Goal: Communication & Community: Answer question/provide support

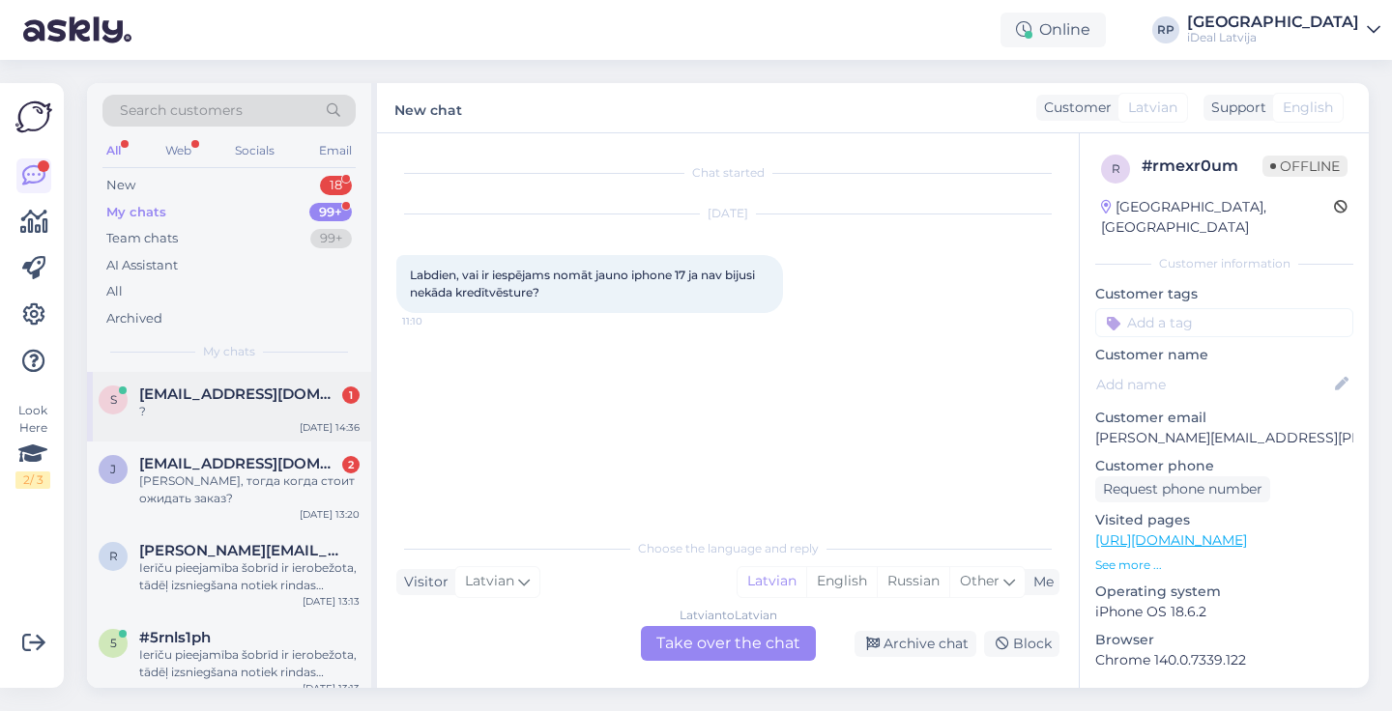
click at [274, 390] on span "[EMAIL_ADDRESS][DOMAIN_NAME]" at bounding box center [239, 394] width 201 height 17
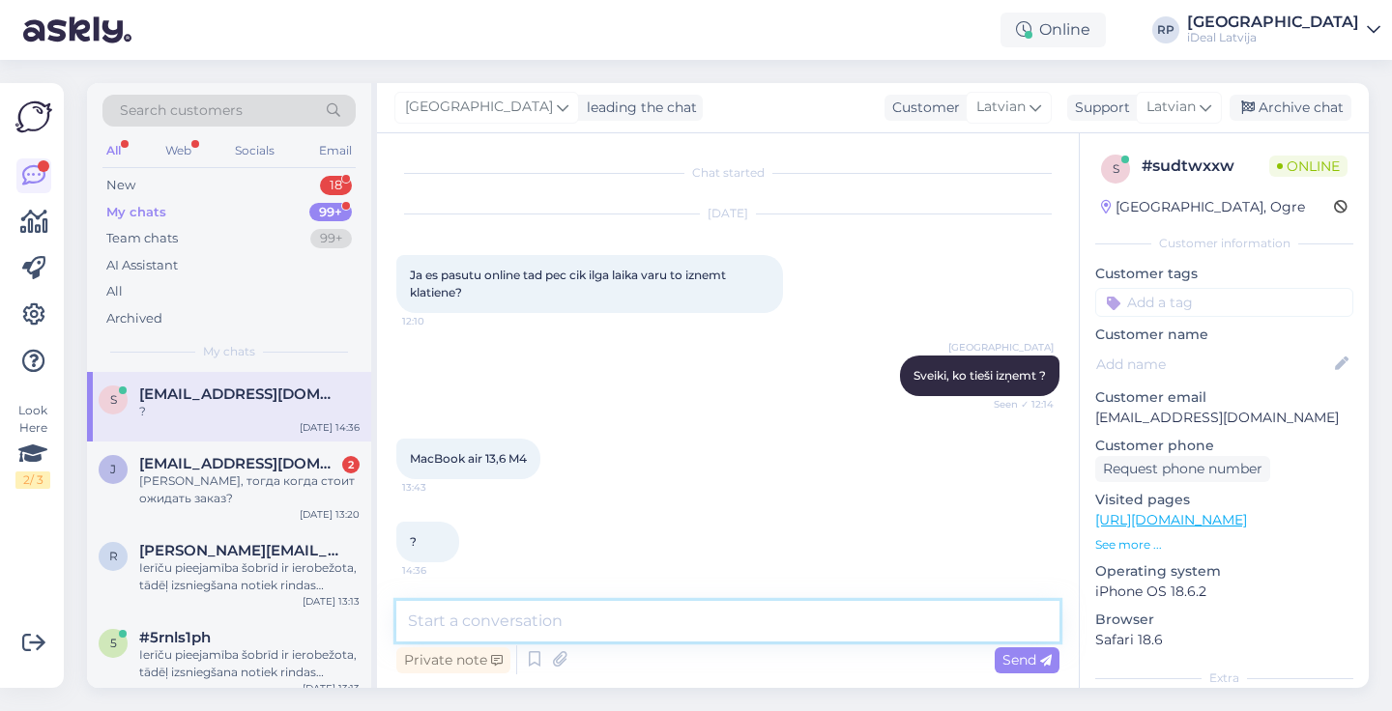
click at [556, 622] on textarea at bounding box center [727, 621] width 663 height 41
type textarea "?"
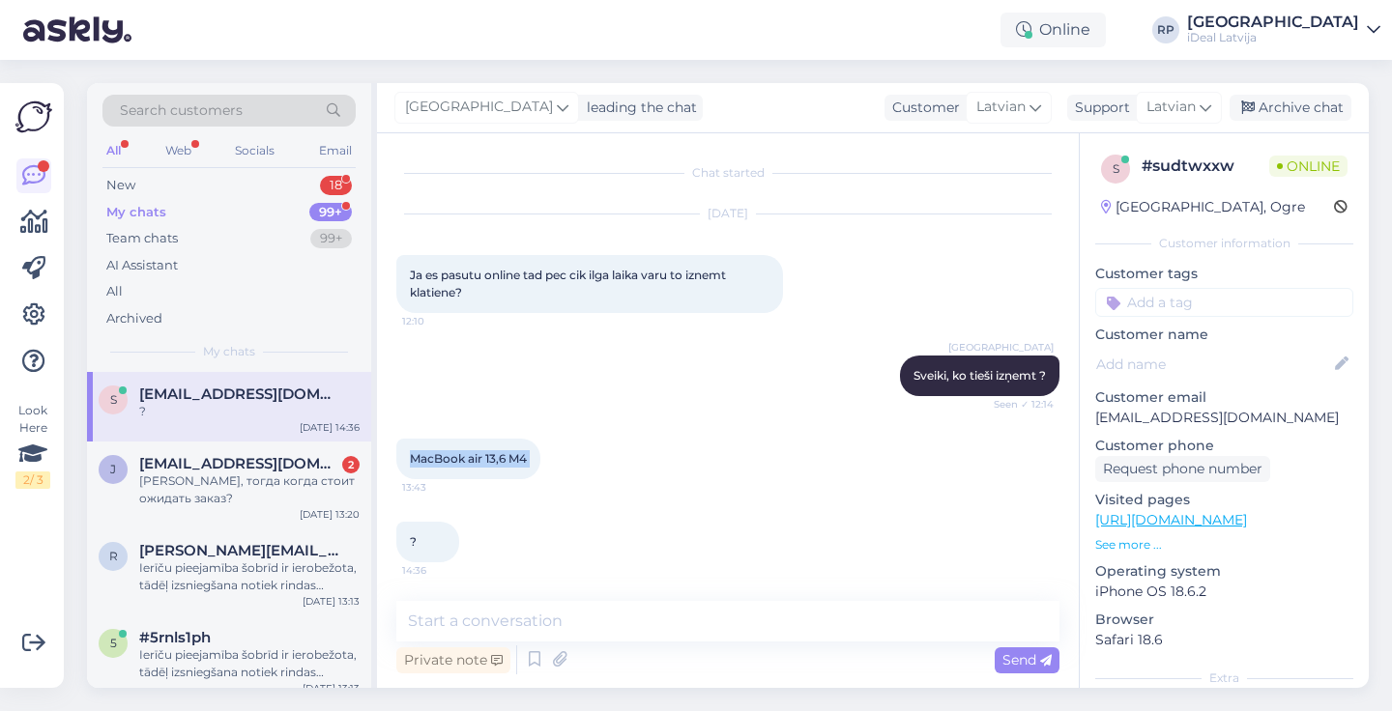
drag, startPoint x: 414, startPoint y: 454, endPoint x: 557, endPoint y: 464, distance: 143.4
click at [540, 464] on div "MacBook air 13,6 M4 13:43" at bounding box center [468, 459] width 144 height 41
copy div "MacBook air 13,6 M4 13:43"
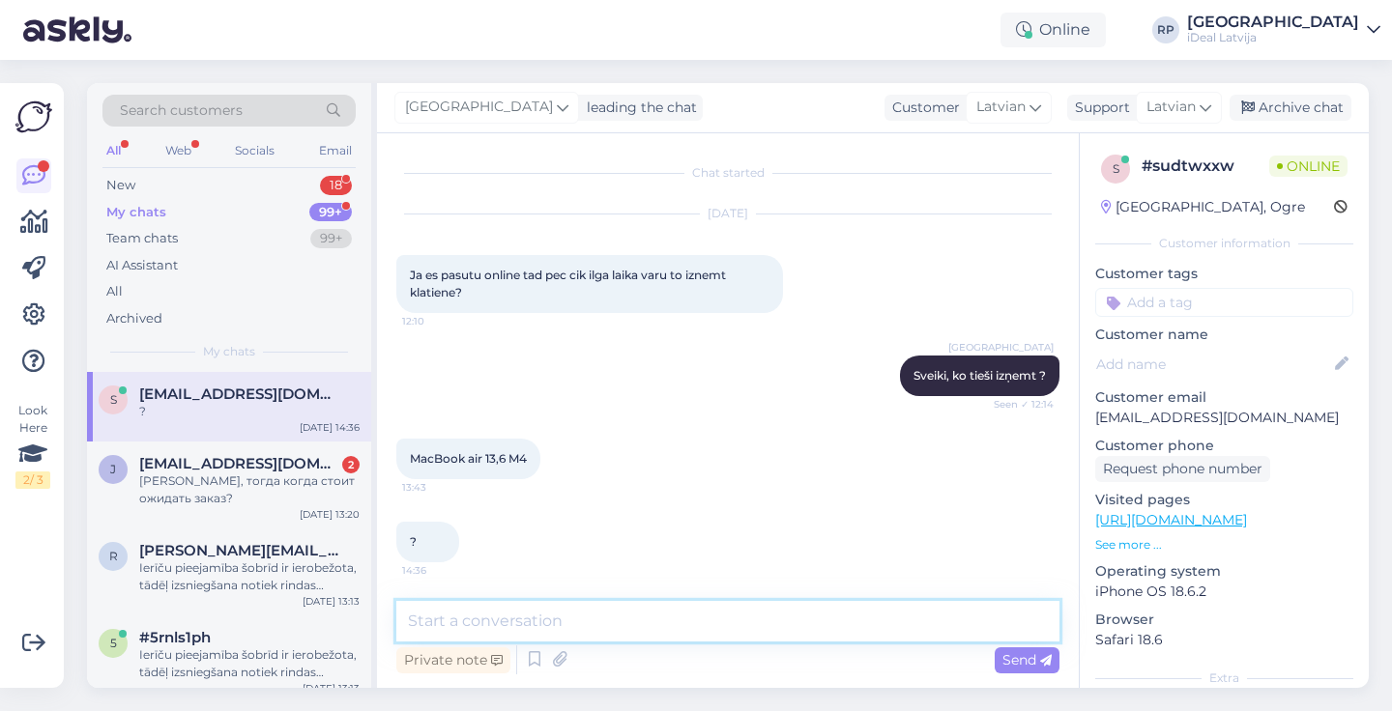
click at [491, 632] on textarea at bounding box center [727, 621] width 663 height 41
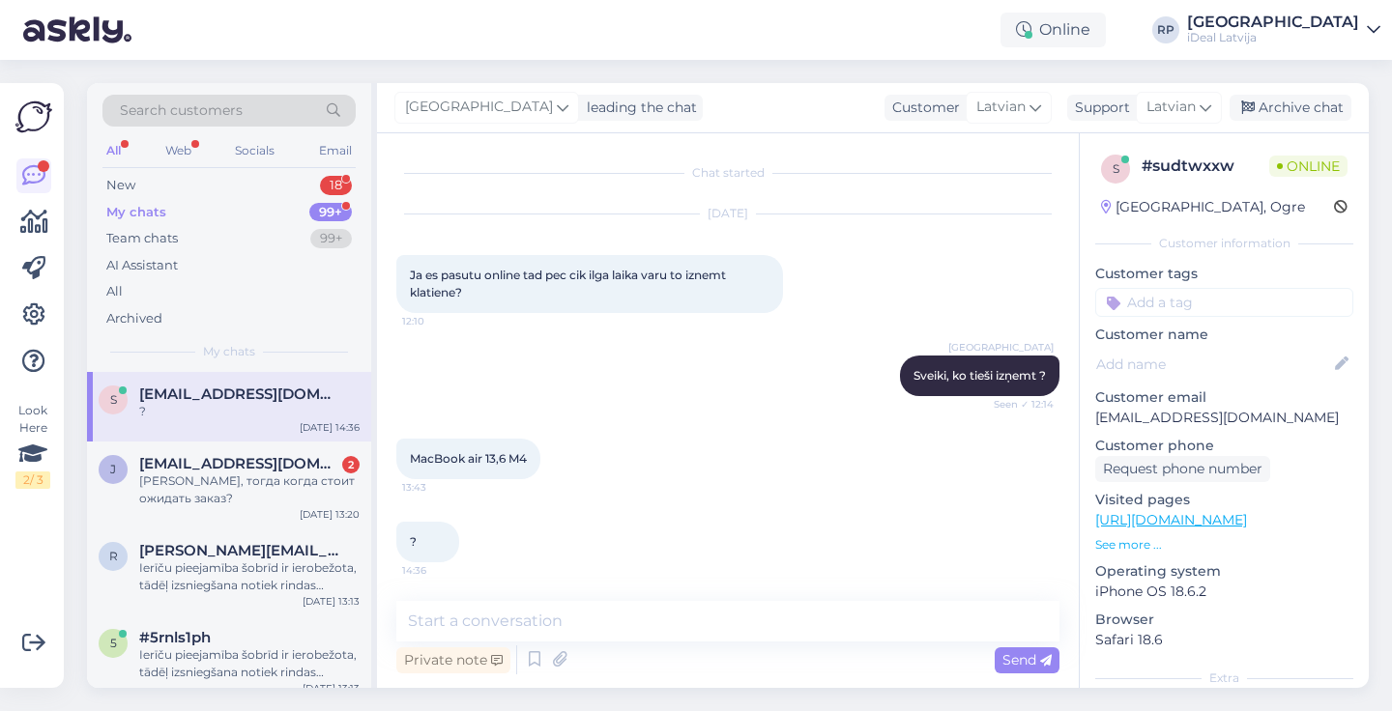
click at [480, 594] on div "Chat started [DATE] Ja es pasutu online tad pec cik ilga laika varu to iznemt k…" at bounding box center [728, 410] width 702 height 555
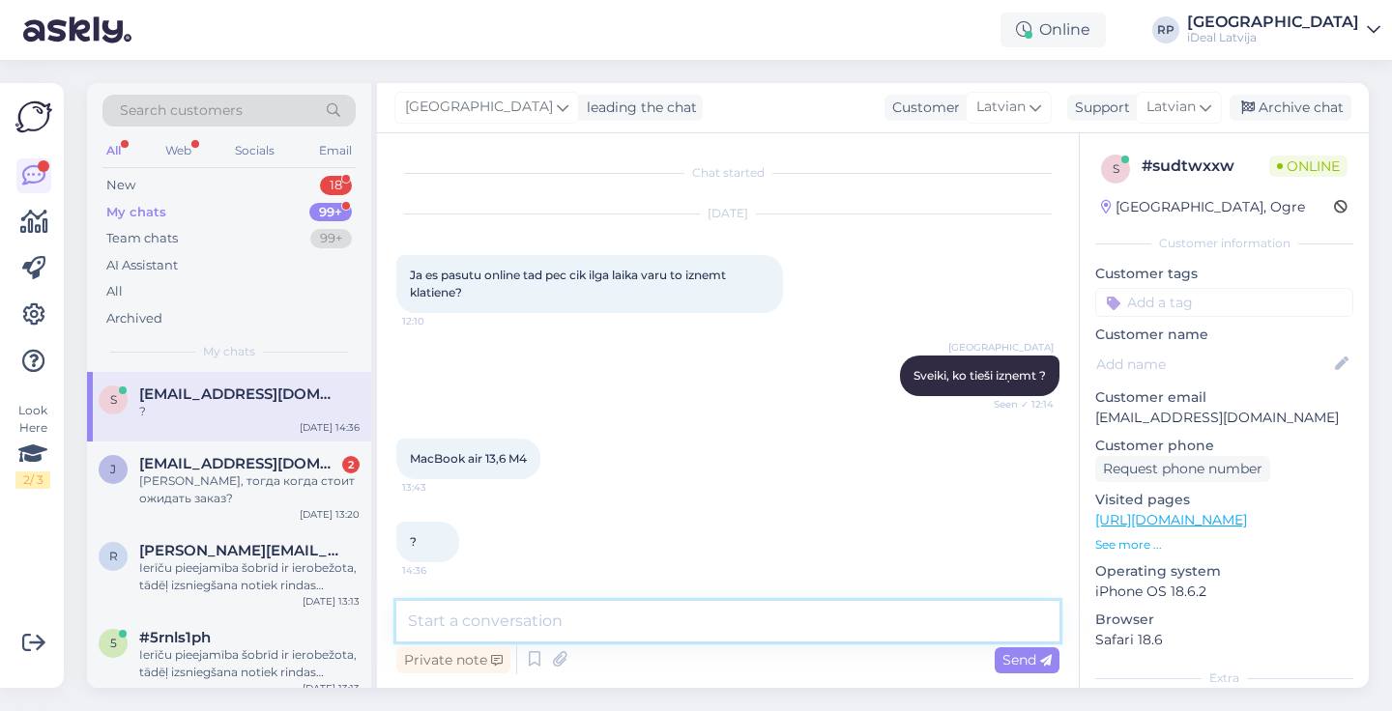
click at [480, 610] on textarea at bounding box center [727, 621] width 663 height 41
click at [813, 621] on textarea "Jūs varēsiet uzreiz paņemt ierīci tajā pašā dienā" at bounding box center [727, 621] width 663 height 41
click at [832, 622] on textarea "Jūs varēsiet uzreiz paņemt ierīci tajā pašā dienā" at bounding box center [727, 621] width 663 height 41
click at [818, 623] on textarea "Jūs varēsiet uzreiz paņemt ierīci tajā pašā dienā," at bounding box center [727, 621] width 663 height 41
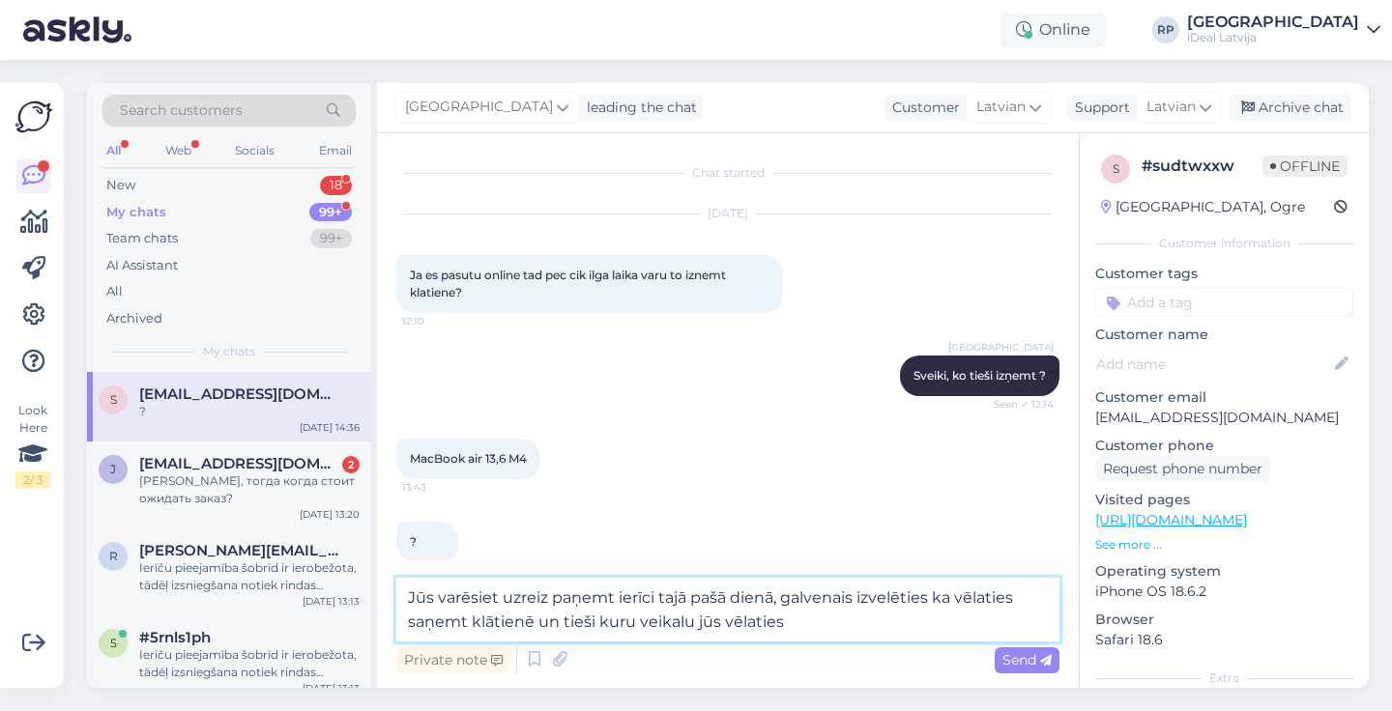
click at [598, 622] on textarea "Jūs varēsiet uzreiz paņemt ierīci tajā pašā dienā, galvenais izvelēties ka vēla…" at bounding box center [727, 610] width 663 height 64
click at [662, 626] on textarea "Jūs varēsiet uzreiz paņemt ierīci tajā pašā dienā, galvenais izvelēties ka vēla…" at bounding box center [727, 610] width 663 height 64
click at [805, 622] on textarea "Jūs varēsiet uzreiz paņemt ierīci tajā pašā dienā, galvenais izvelēties ka vēla…" at bounding box center [727, 610] width 663 height 64
type textarea "Jūs varēsiet uzreiz paņemt ierīci tajā pašā dienā, galvenais izvelēties ka vēla…"
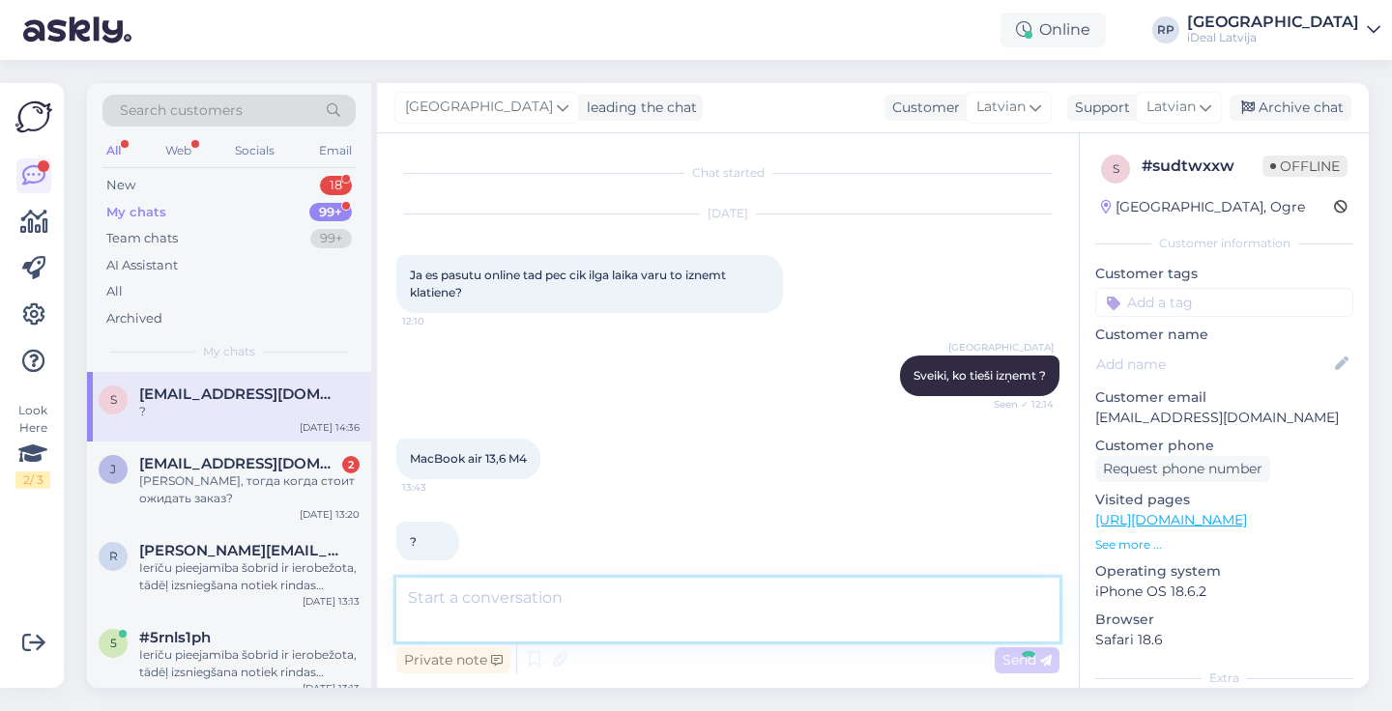
scroll to position [118, 0]
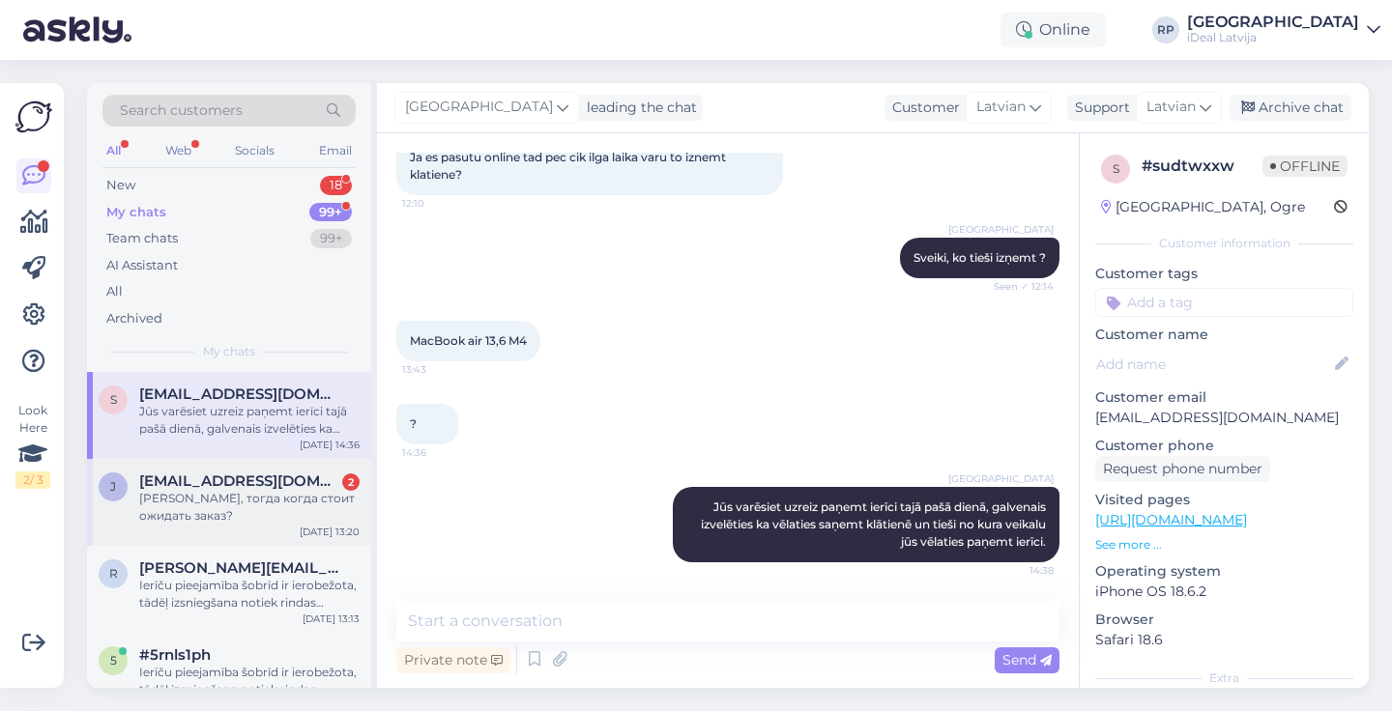
click at [200, 491] on div "[PERSON_NAME], тогда когда стоит ожидать заказ?" at bounding box center [249, 507] width 220 height 35
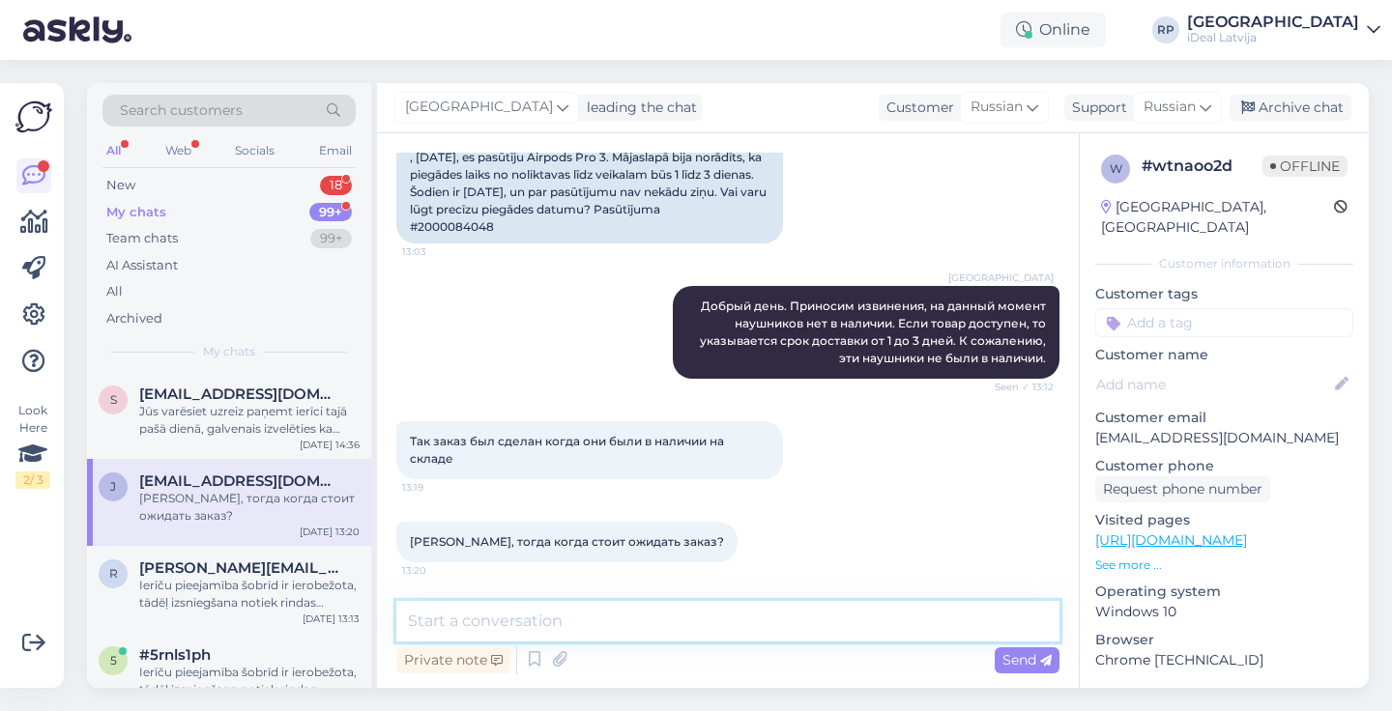
click at [622, 614] on textarea at bounding box center [727, 621] width 663 height 41
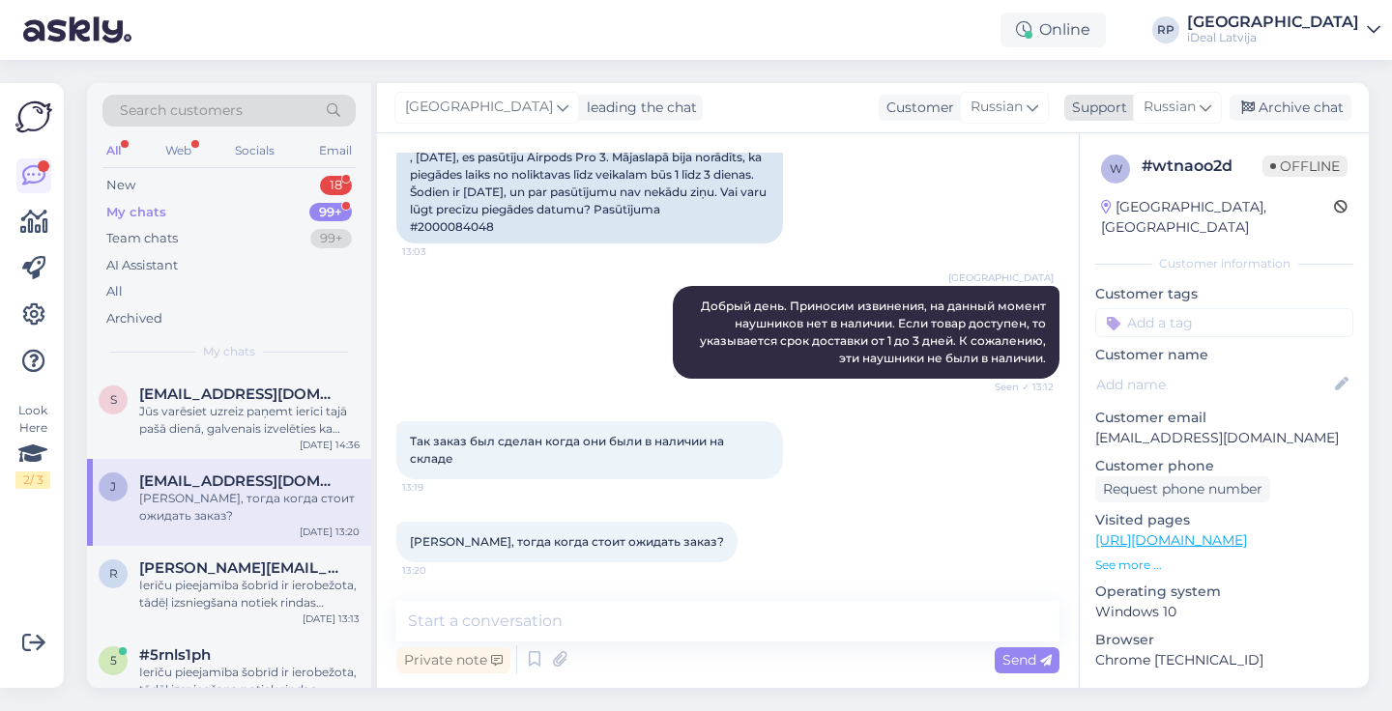
click at [1175, 104] on span "Russian" at bounding box center [1169, 107] width 52 height 21
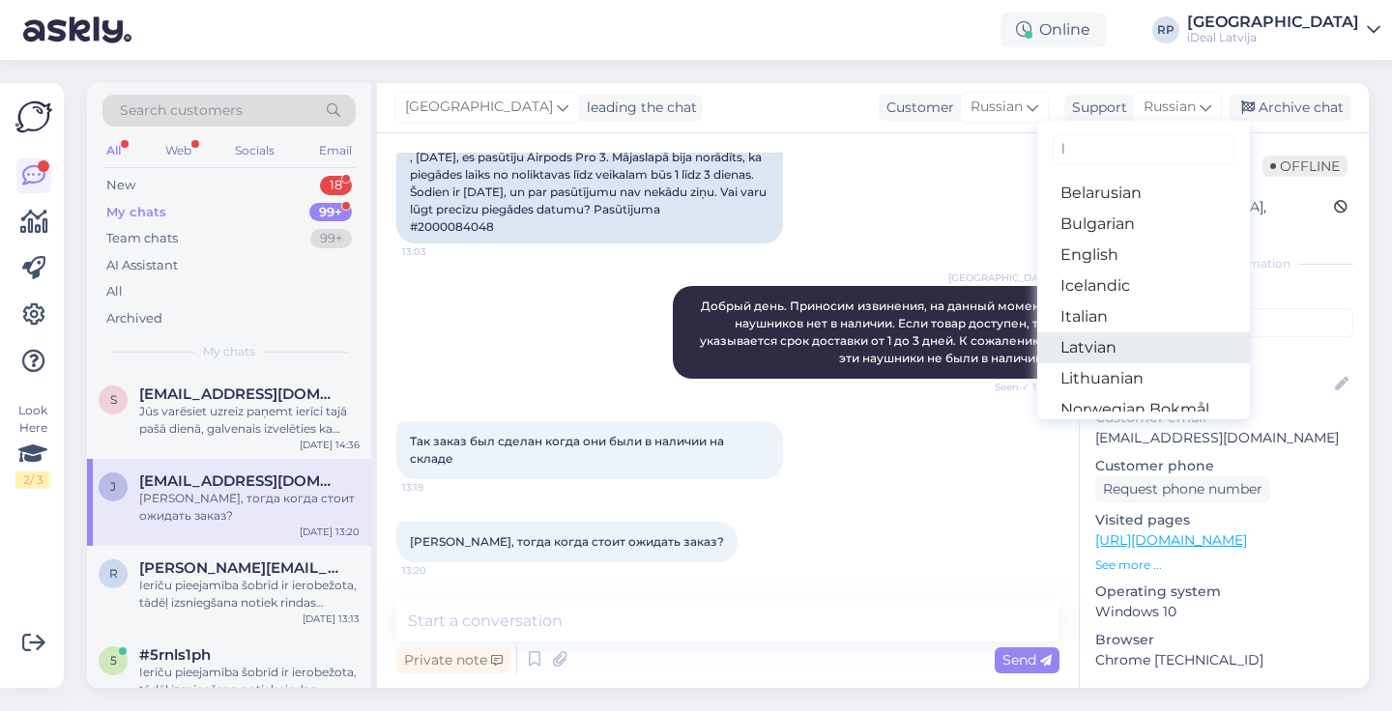
type input "l"
click at [1093, 349] on link "Latvian" at bounding box center [1143, 348] width 213 height 31
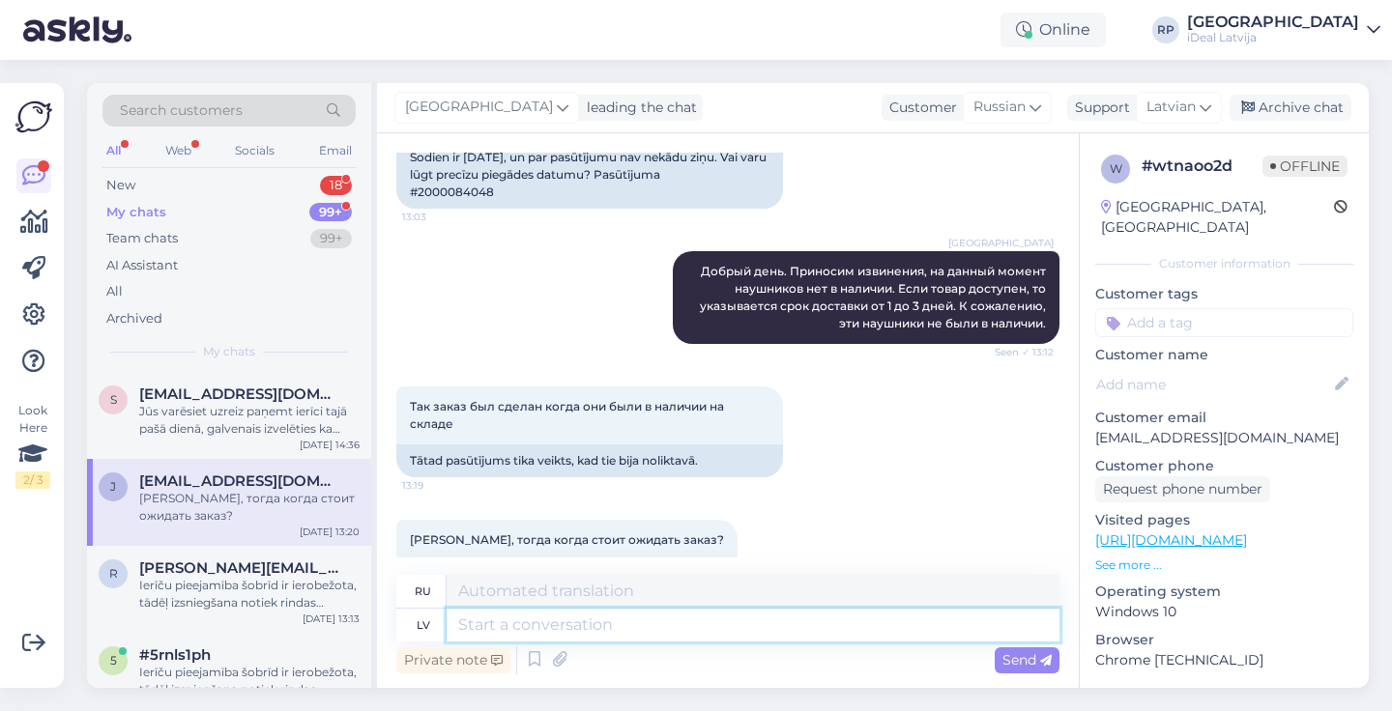
click at [532, 626] on textarea at bounding box center [753, 625] width 613 height 33
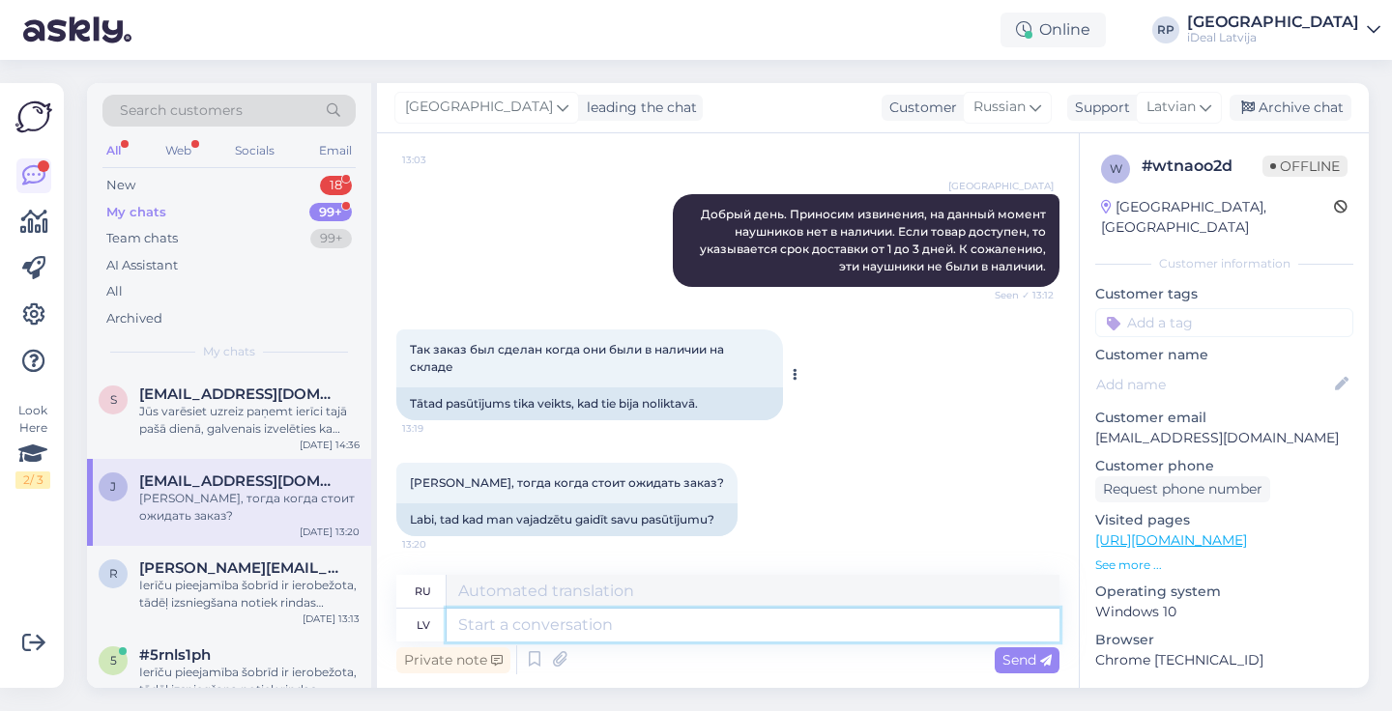
scroll to position [710, 0]
click at [502, 625] on textarea at bounding box center [753, 625] width 613 height 33
click at [624, 627] on textarea at bounding box center [753, 625] width 613 height 33
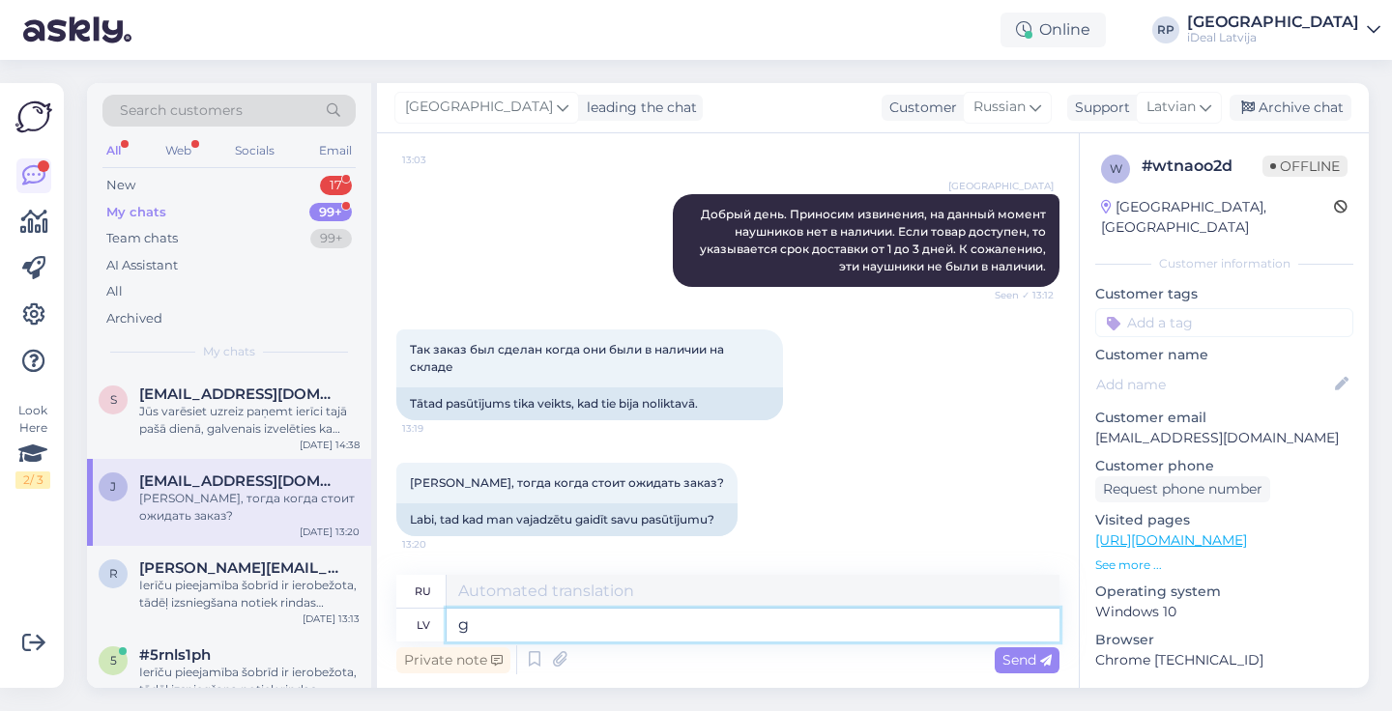
type textarea "gr"
type textarea "г"
type textarea "grūti"
type textarea "трудный"
type textarea "grūti teikt"
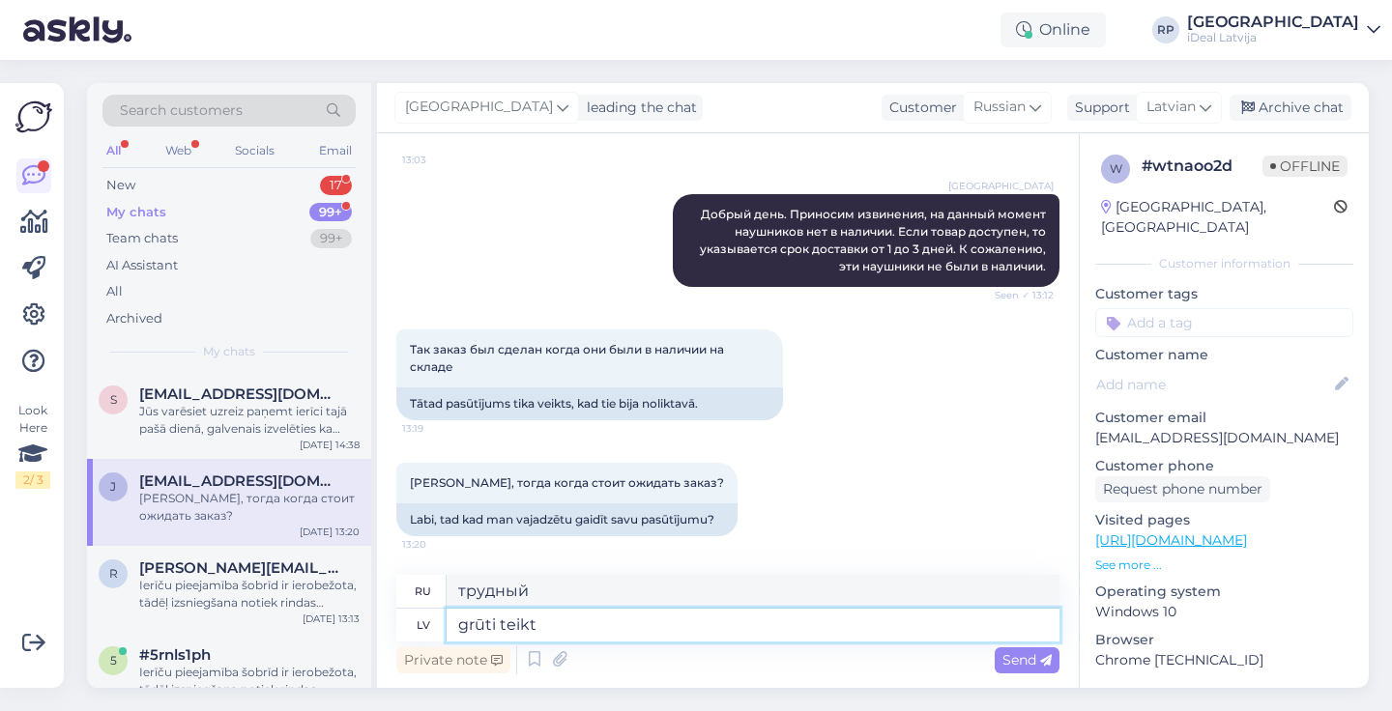
type textarea "трудно сказать"
click at [578, 628] on textarea "grūti teikt" at bounding box center [753, 625] width 613 height 33
click at [464, 626] on textarea "grūti teikt" at bounding box center [753, 625] width 613 height 33
type textarea "Grūti teikt"
type textarea "Трудно сказать."
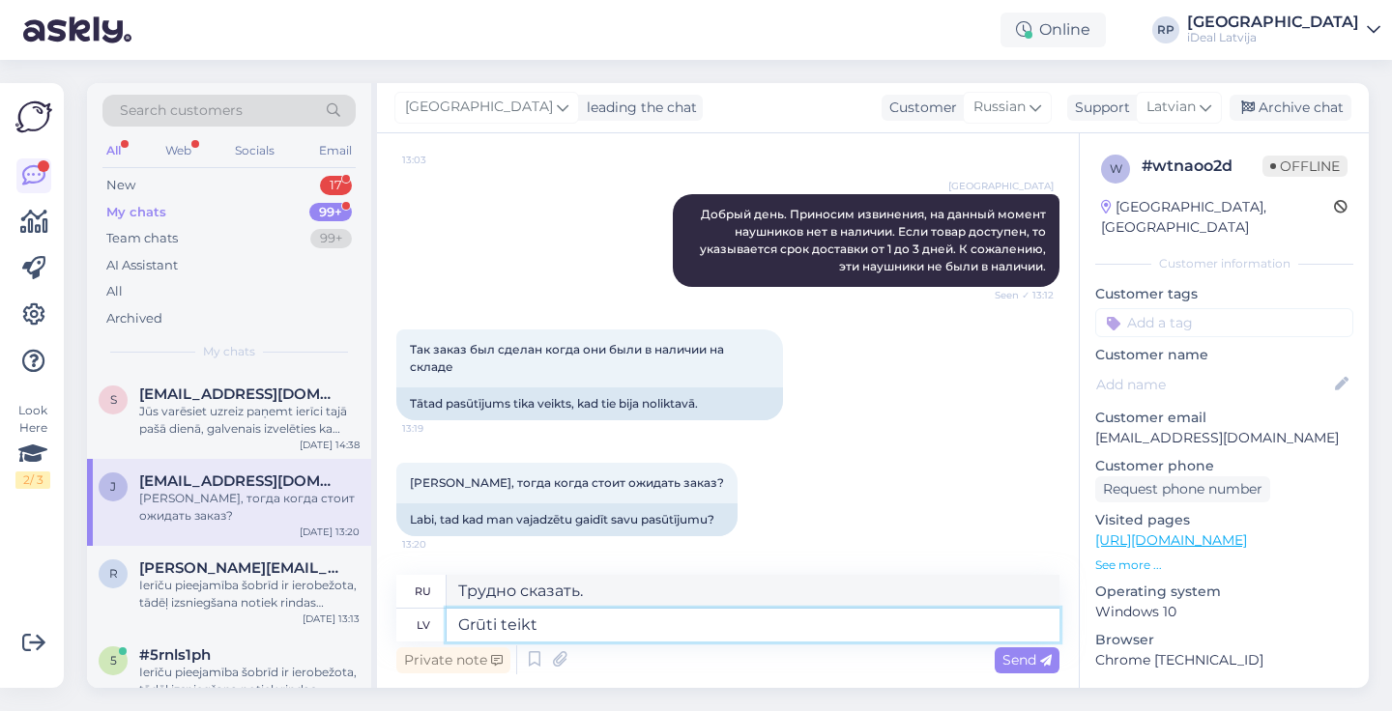
click at [627, 624] on textarea "Grūti teikt" at bounding box center [753, 625] width 613 height 33
type textarea "Grūti teikt bet ja"
type textarea "Трудно сказать, но"
type textarea "Grūti teikt bet ja b"
type textarea "Трудно сказать, но если"
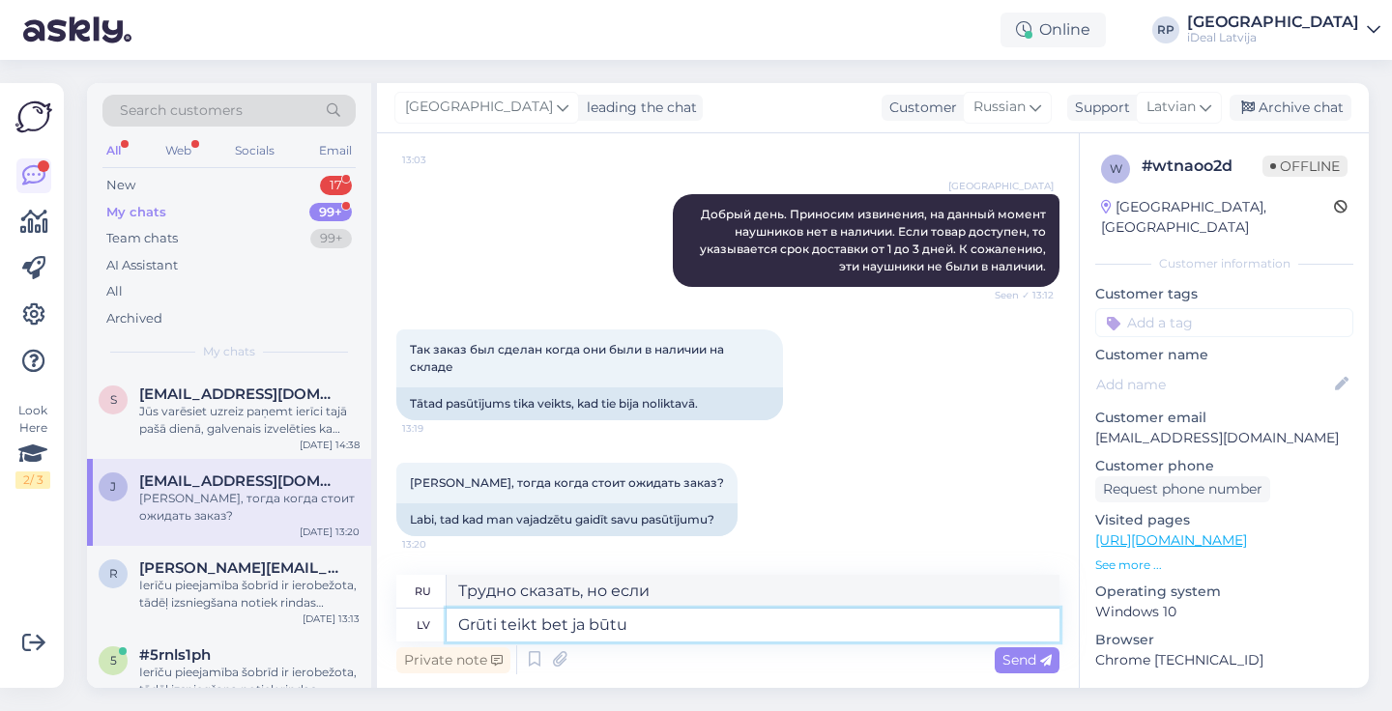
type textarea "Grūti teikt bet ja būtu"
type textarea "Трудно сказать, но если бы были"
type textarea "Grūti teikt bet ja"
type textarea "Трудно сказать, но если б"
type textarea "Grūti teikt bet ja"
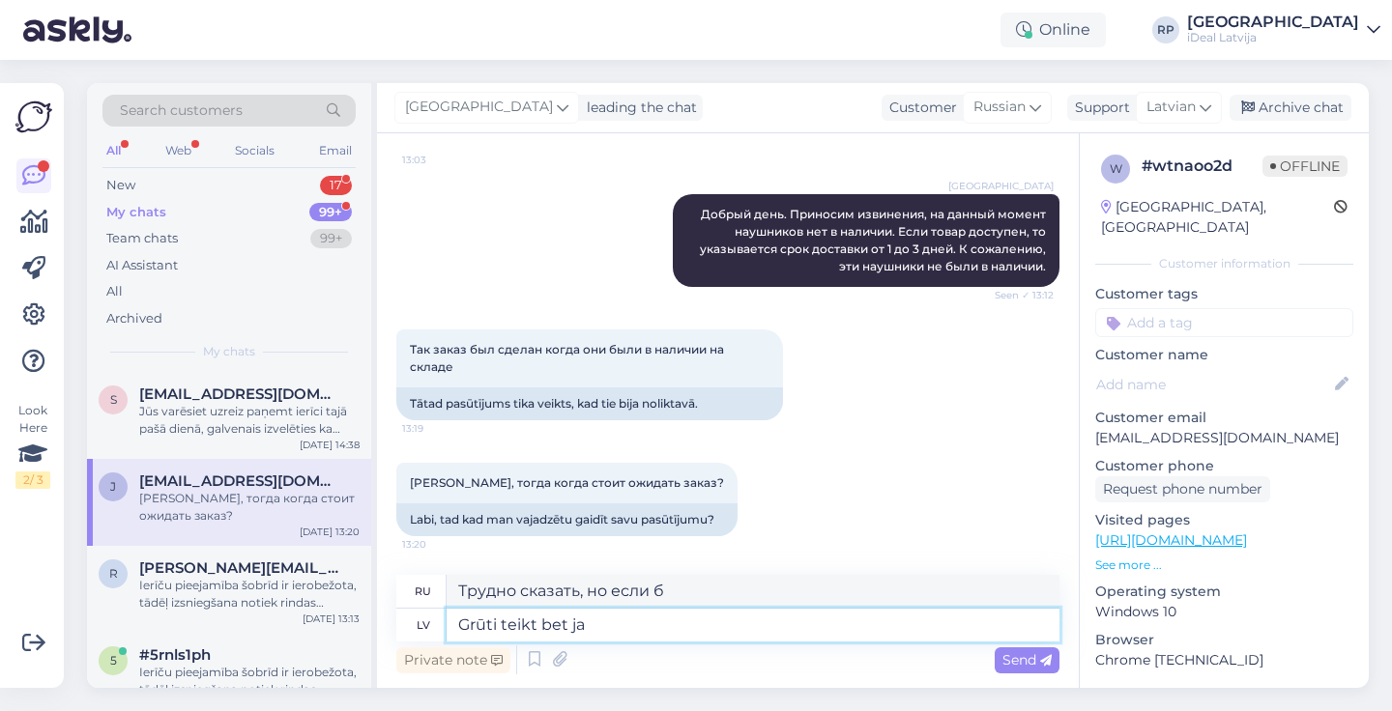
type textarea "Трудно сказать, но если"
type textarea "Grūti teikt bet"
type textarea "Трудно сказать, но"
type textarea "Grūti teikt bet apmēram"
type textarea "Трудно сказать, но примерно"
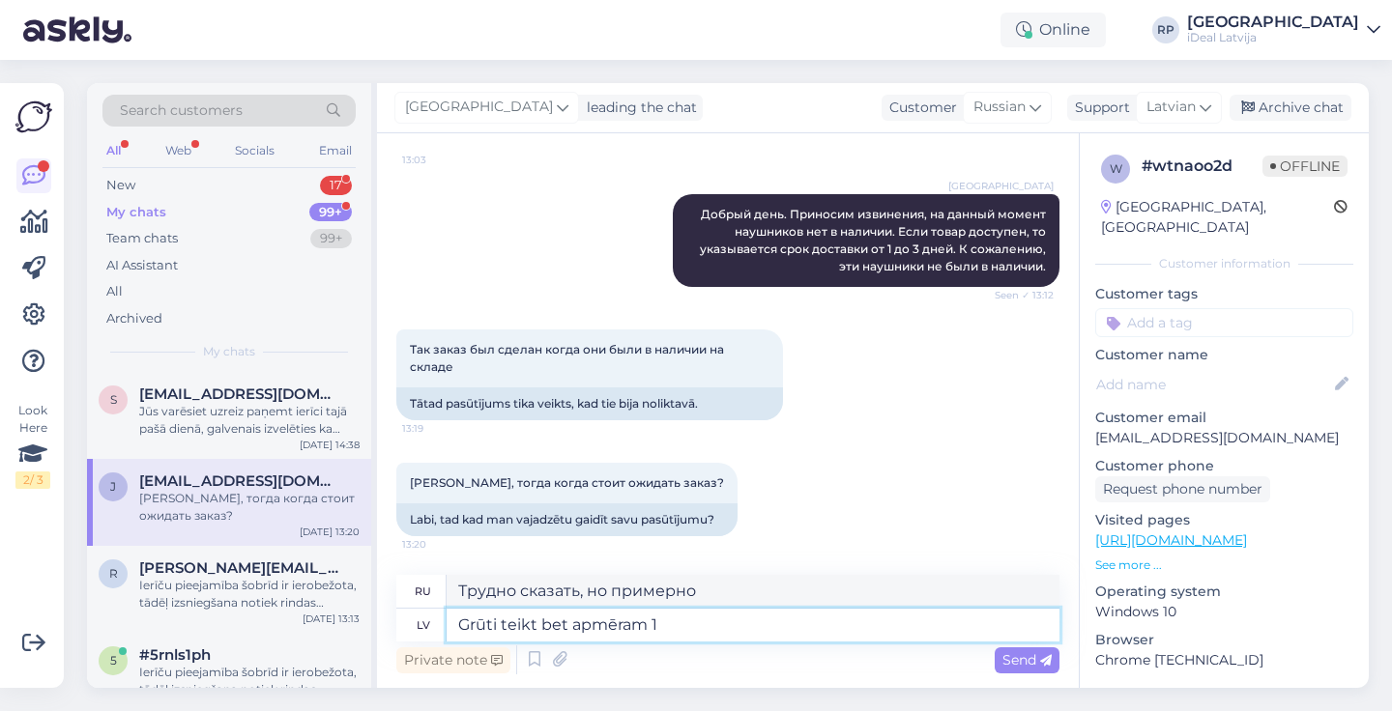
type textarea "Grūti teikt bet apmēram 1 m"
type textarea "Трудно сказать, но около 1"
type textarea "Grūti teikt bet apmēram 2"
type textarea "Трудно сказать, но примерно"
type textarea "Grūti teikt bet apmēram 2-4"
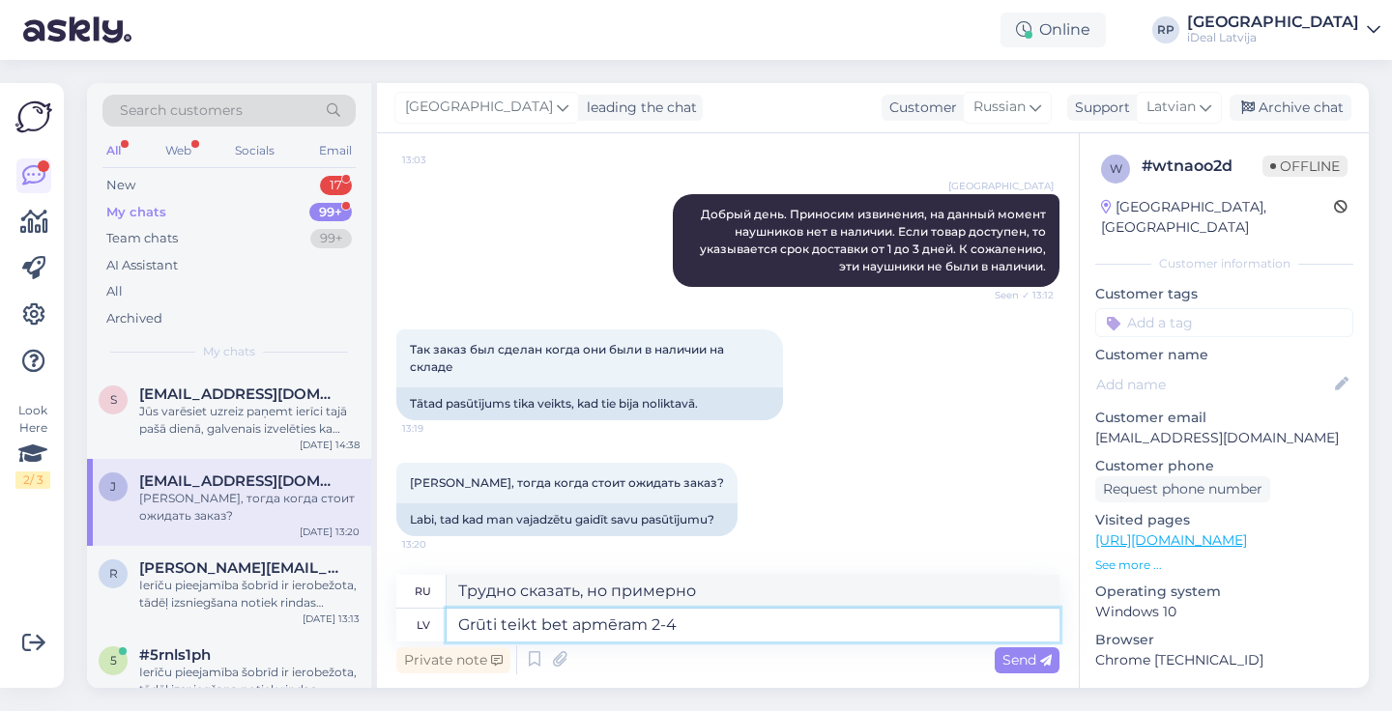
type textarea "Трудно сказать, но где-то 2-4."
type textarea "Grūti teikt bet apmēram 2-4 nedēļām"
type textarea "Трудно сказать, но где-то через 2-4 недели."
type textarea "Grūti teikt bet apmēram 2-4 nedēļām."
type textarea "Трудно сказать, но где-то 2–4 недели."
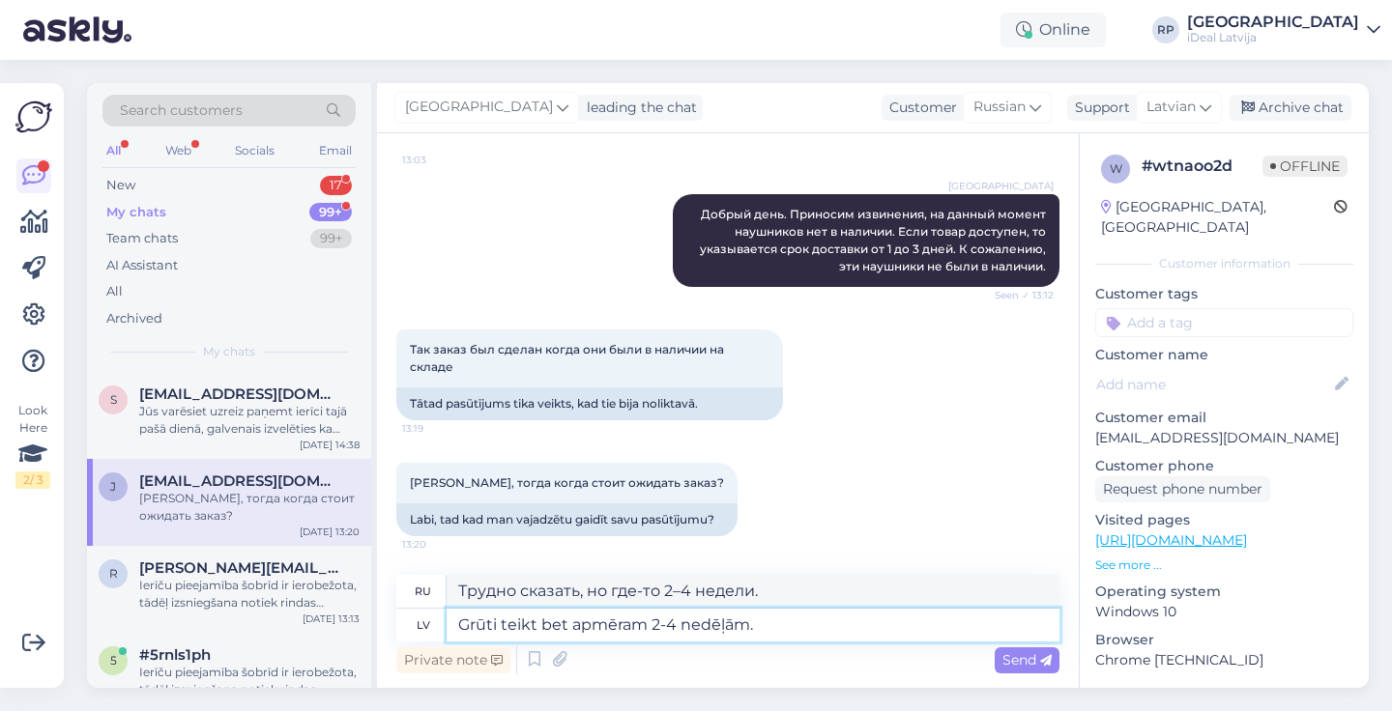
click at [653, 627] on textarea "Grūti teikt bet apmēram 2-4 nedēļām." at bounding box center [753, 625] width 613 height 33
click at [687, 625] on textarea "Grūti teikt bet apmēram no 2-4 nedēļām." at bounding box center [753, 625] width 613 height 33
type textarea "Grūti teikt bet apmēram no 2 4 nedēļām."
type textarea "Трудно сказать, но где-то 24 недели."
type textarea "Grūti teikt bet apmēram no 2 l4 nedēļām."
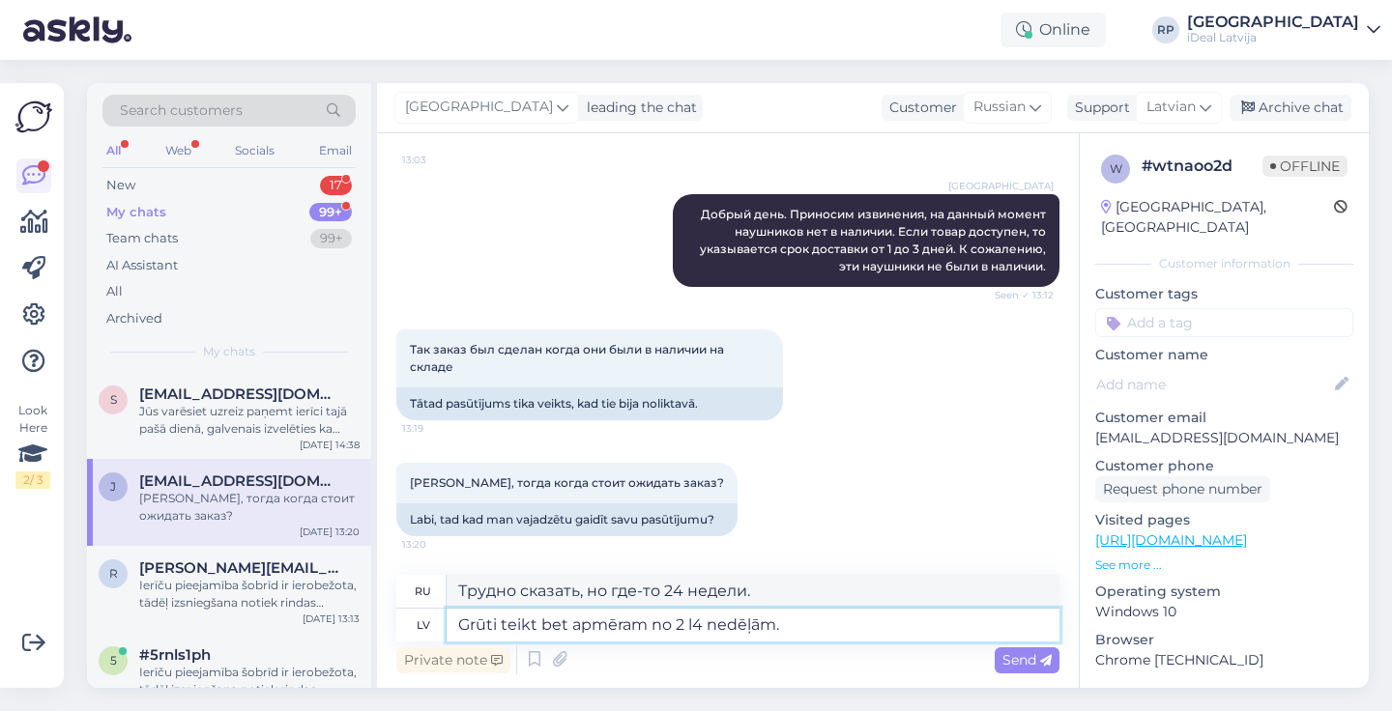
type textarea "Трудно сказать, но где-то от 2 до 4 недель."
click at [850, 615] on textarea "Grūti teikt bet apmēram no 2 līdz 4 nedēļām." at bounding box center [753, 625] width 613 height 33
click at [838, 624] on textarea "Grūti teikt bet apmēram no 2 līdz 4 nedēļām." at bounding box center [753, 625] width 613 height 33
drag, startPoint x: 581, startPoint y: 628, endPoint x: 418, endPoint y: 618, distance: 163.7
click at [418, 618] on div "lv Grūti teikt bet apmēram no 2 līdz 4 nedēļām." at bounding box center [727, 625] width 663 height 33
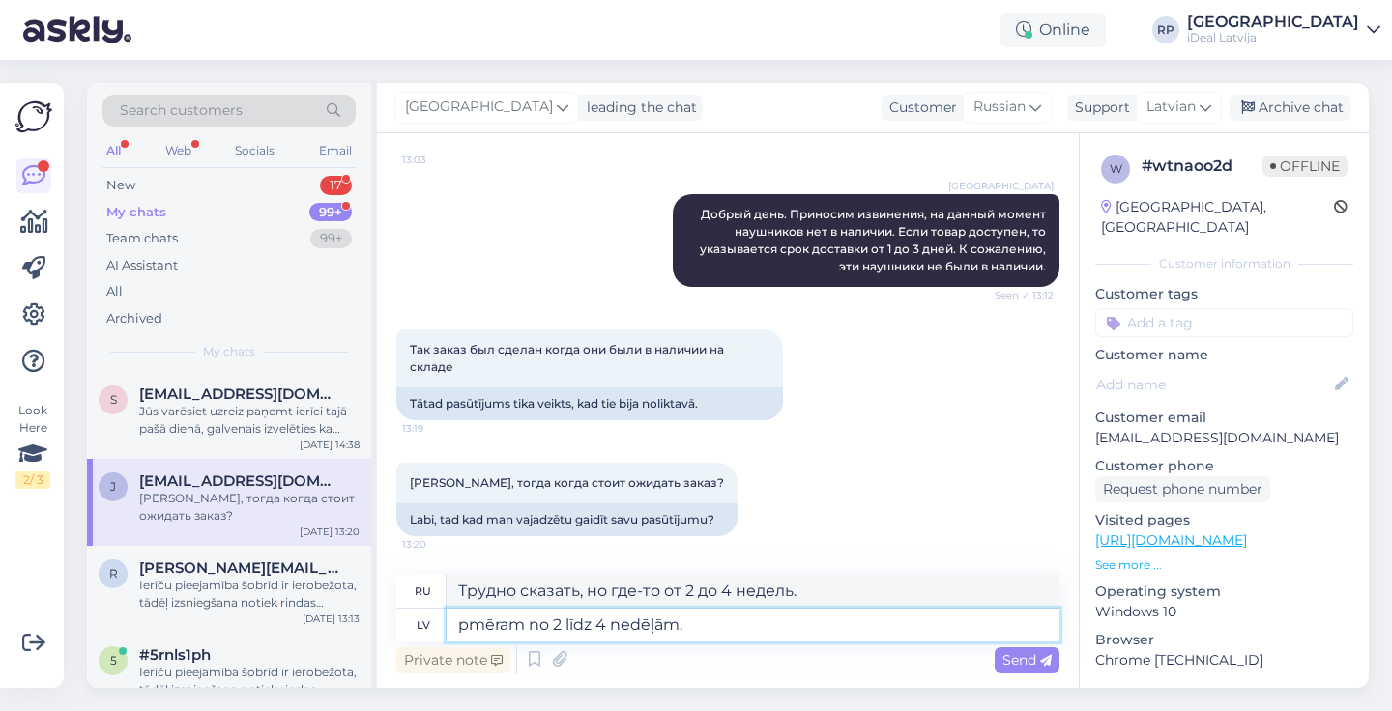
type textarea "Apmēram no 2 līdz 4 nedēļām."
type textarea "Примерно от 2 до 4 недель."
click at [749, 628] on textarea "Apmēram no 2 līdz 4 nedēļām." at bounding box center [753, 625] width 613 height 33
click at [777, 627] on textarea "Apmēram no 2 līdz 4 nedēļām." at bounding box center [753, 625] width 613 height 33
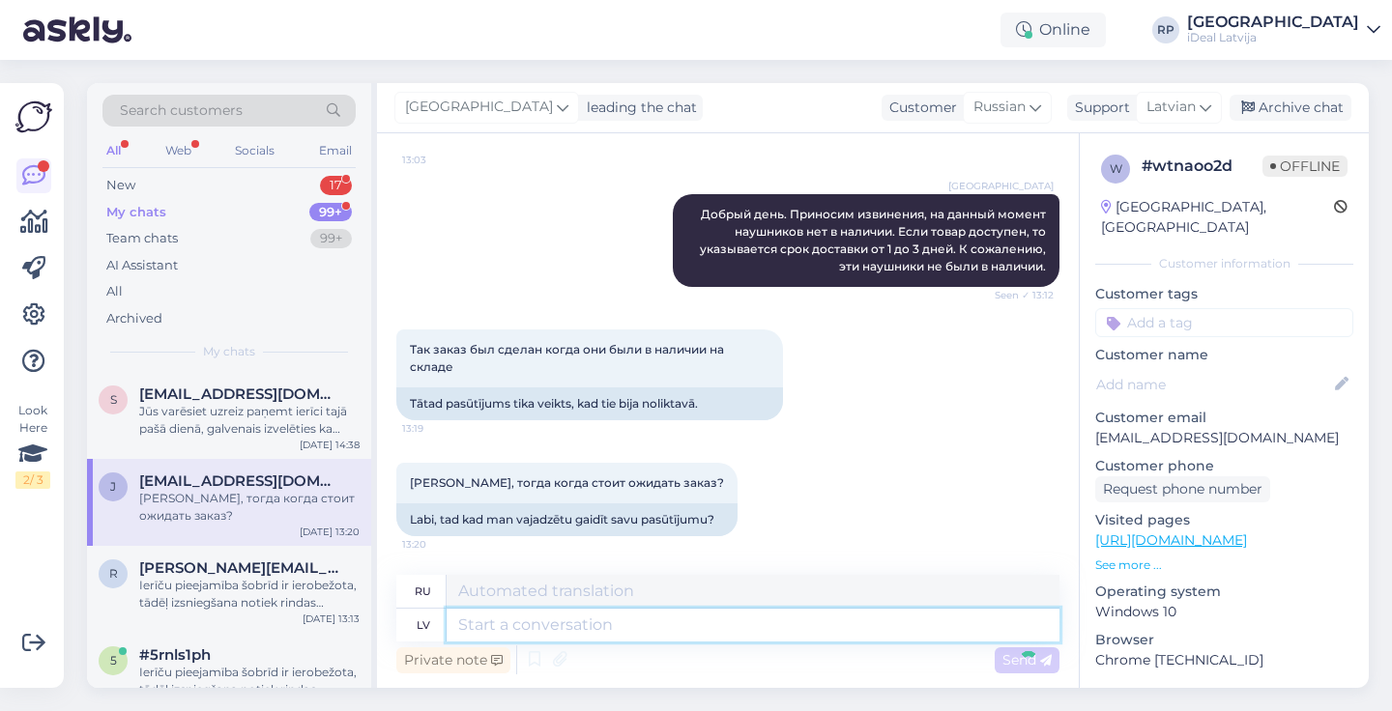
scroll to position [826, 0]
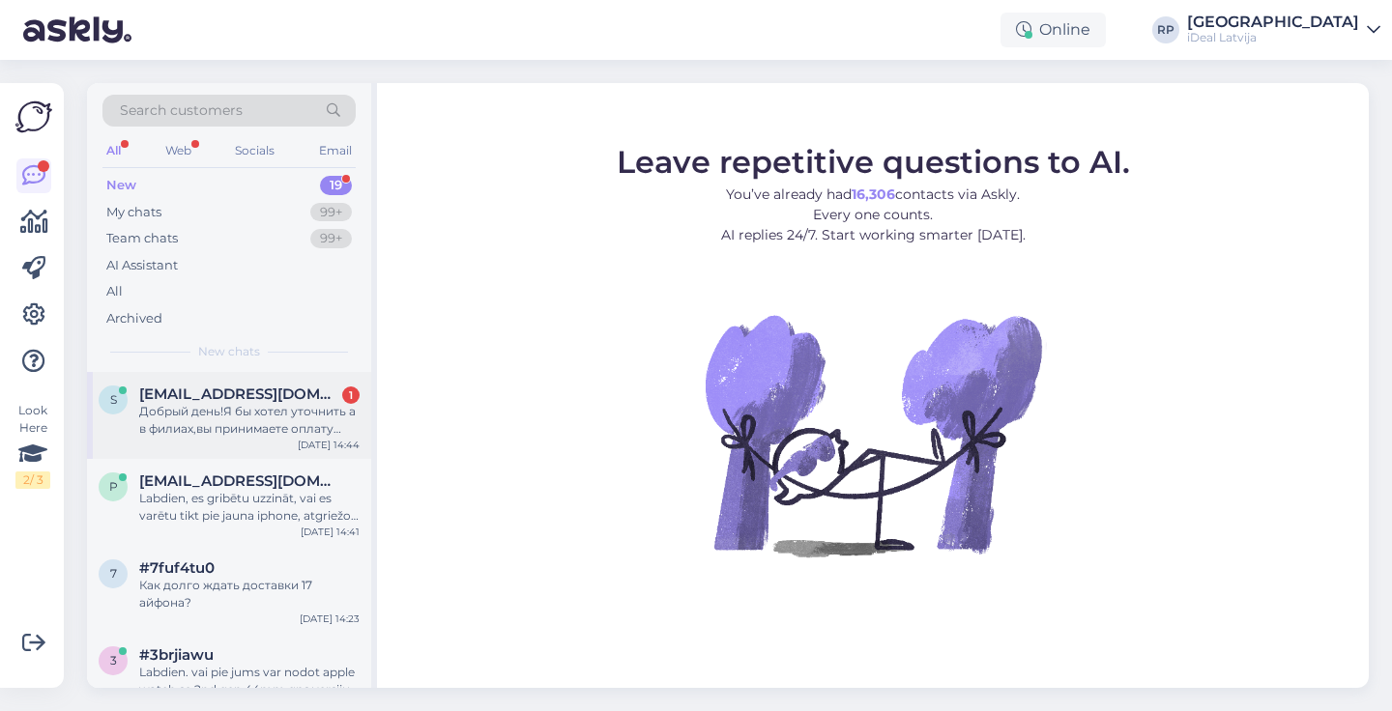
click at [253, 407] on div "Добрый день!Я бы хотел уточнить а в филиах,вы принимаете оплату только картой и…" at bounding box center [249, 420] width 220 height 35
